Goal: Communication & Community: Answer question/provide support

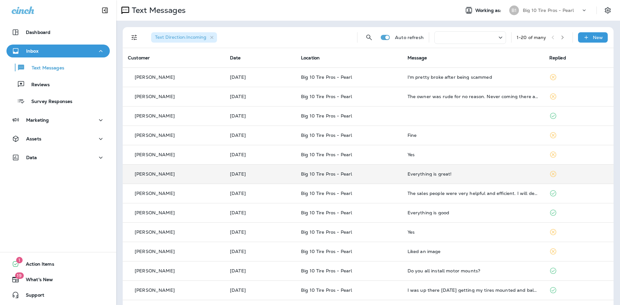
click at [552, 178] on icon at bounding box center [553, 174] width 8 height 8
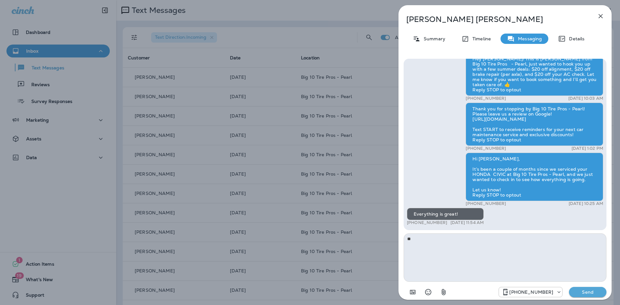
type textarea "*"
type textarea "*****"
click at [586, 295] on button "Send" at bounding box center [587, 292] width 37 height 10
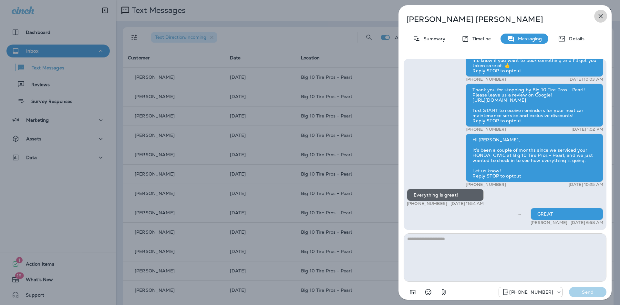
click at [601, 14] on icon "button" at bounding box center [601, 16] width 8 height 8
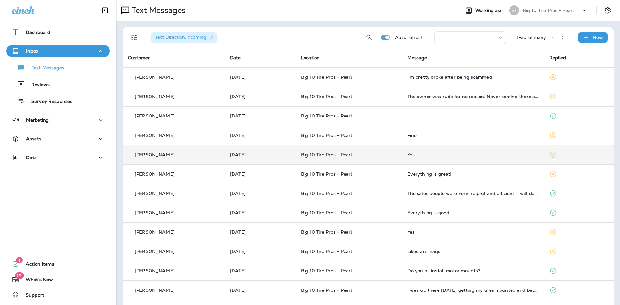
click at [556, 154] on icon at bounding box center [553, 155] width 6 height 6
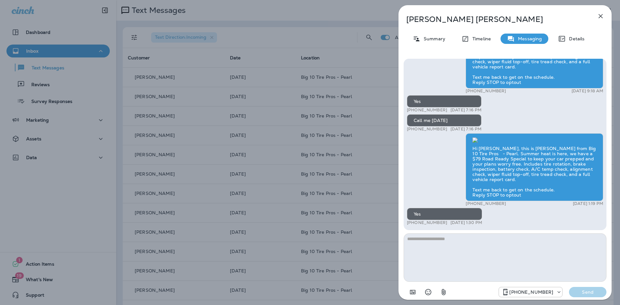
click at [599, 16] on icon "button" at bounding box center [601, 16] width 8 height 8
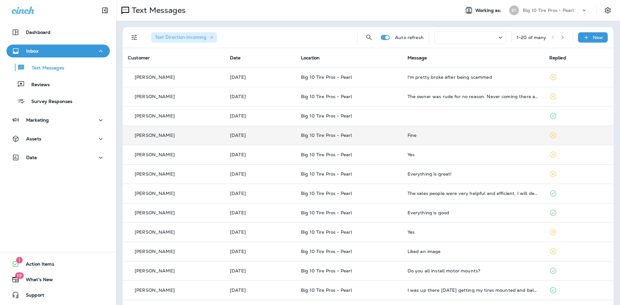
click at [500, 138] on td "Fine" at bounding box center [473, 135] width 142 height 19
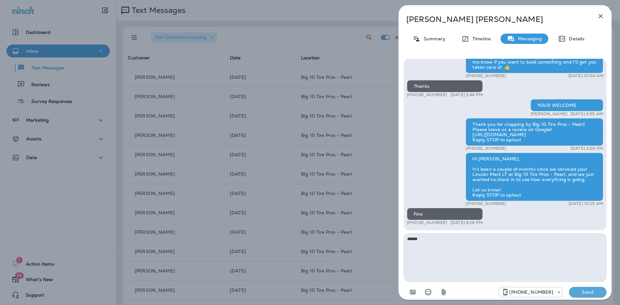
type textarea "*****"
click at [585, 292] on p "Send" at bounding box center [587, 292] width 27 height 6
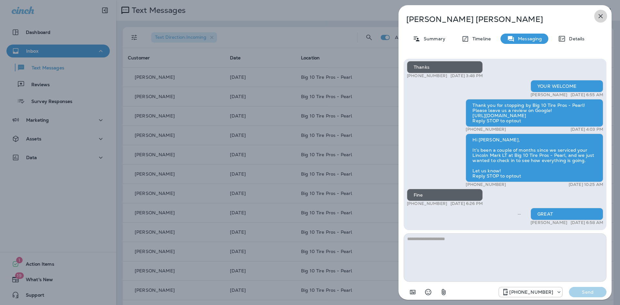
click at [600, 17] on icon "button" at bounding box center [601, 16] width 4 height 4
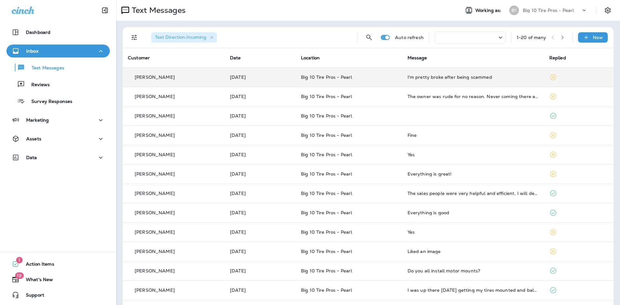
click at [487, 82] on td "I'm pretty broke after being scammed" at bounding box center [473, 77] width 142 height 19
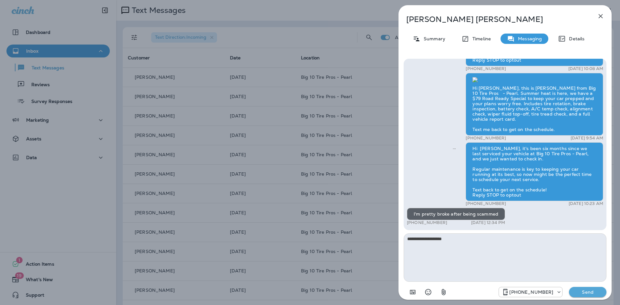
type textarea "**********"
click at [593, 294] on p "Send" at bounding box center [587, 292] width 27 height 6
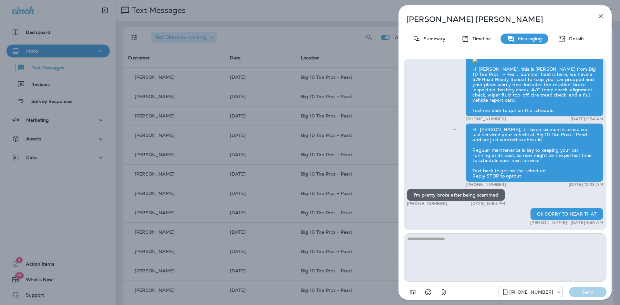
click at [601, 15] on icon "button" at bounding box center [601, 16] width 8 height 8
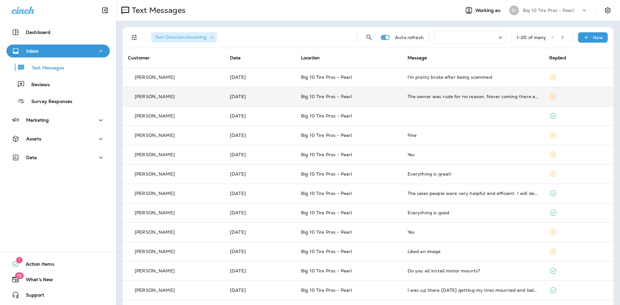
click at [461, 99] on div "The owner was rude for no reason. Never coming there again" at bounding box center [473, 96] width 131 height 5
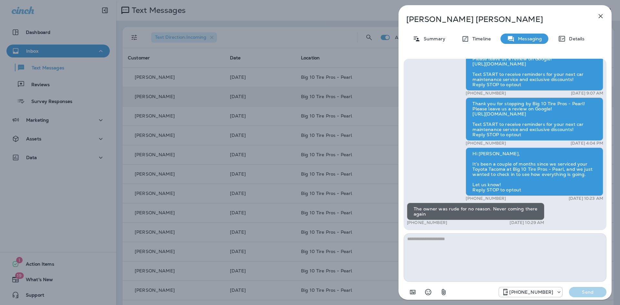
click at [600, 16] on icon "button" at bounding box center [601, 16] width 8 height 8
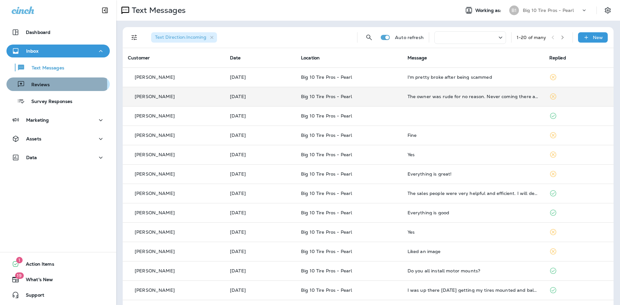
click at [39, 85] on p "Reviews" at bounding box center [37, 85] width 25 height 6
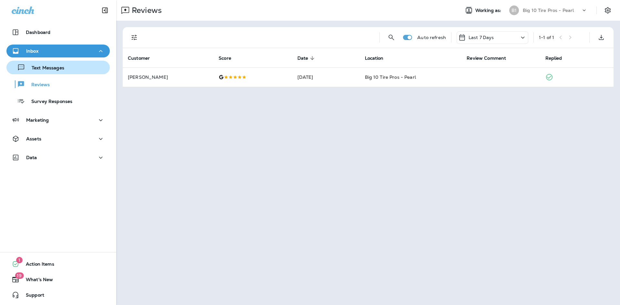
click at [39, 69] on p "Text Messages" at bounding box center [44, 68] width 39 height 6
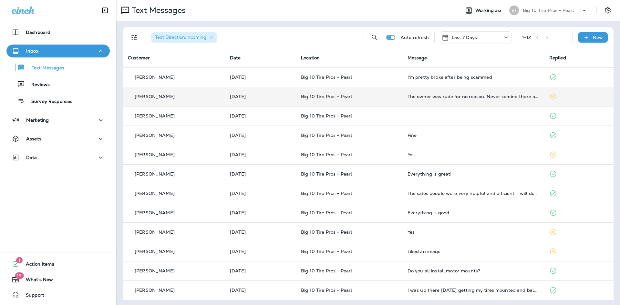
click at [540, 96] on td "The owner was rude for no reason. Never coming there again" at bounding box center [473, 96] width 142 height 19
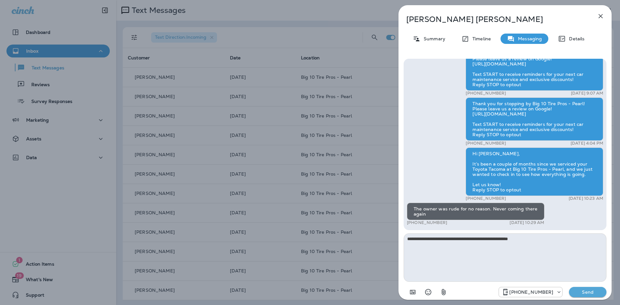
type textarea "**********"
click at [577, 292] on p "Send" at bounding box center [587, 292] width 27 height 6
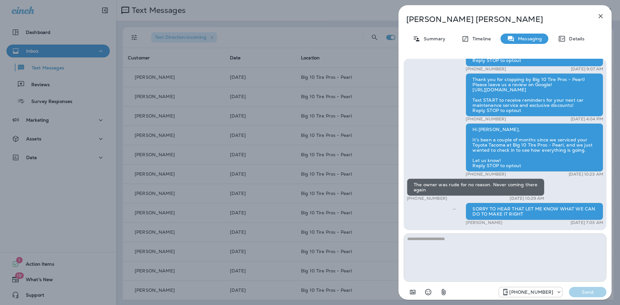
click at [601, 17] on icon "button" at bounding box center [601, 16] width 8 height 8
